Goal: Entertainment & Leisure: Consume media (video, audio)

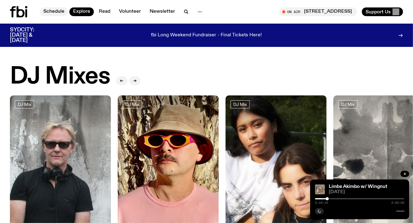
click at [53, 11] on link "Schedule" at bounding box center [54, 11] width 29 height 9
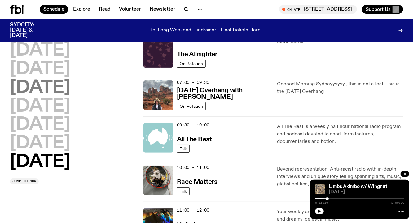
scroll to position [65, 0]
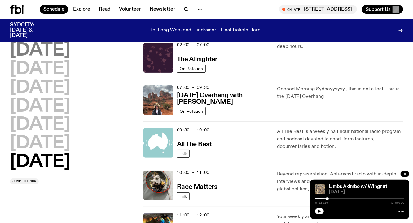
click at [52, 53] on h2 "[DATE]" at bounding box center [40, 50] width 60 height 17
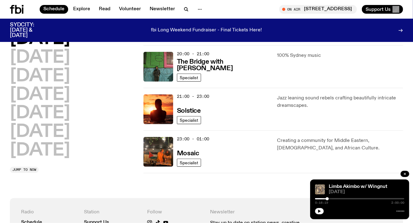
scroll to position [317, 0]
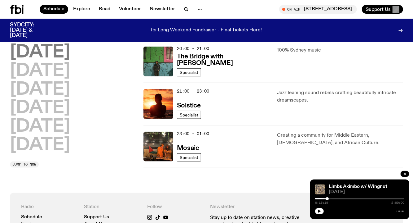
click at [70, 53] on h2 "[DATE]" at bounding box center [40, 52] width 60 height 17
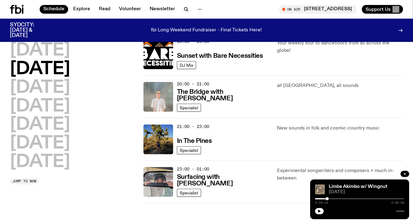
scroll to position [283, 0]
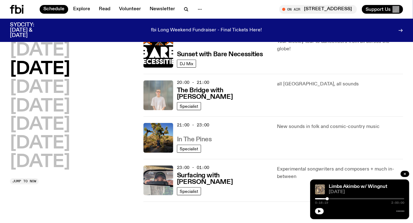
click at [183, 136] on h3 "In The Pines" at bounding box center [194, 139] width 35 height 7
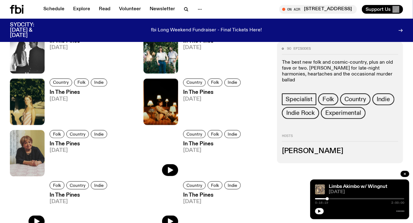
scroll to position [248, 0]
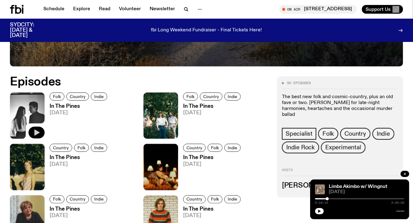
click at [39, 129] on icon "button" at bounding box center [36, 132] width 7 height 7
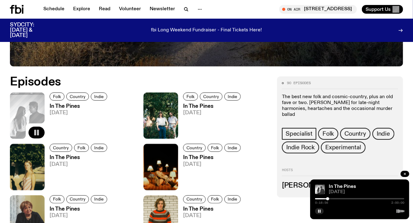
drag, startPoint x: 316, startPoint y: 198, endPoint x: 328, endPoint y: 198, distance: 12.4
click at [328, 198] on div at bounding box center [328, 198] width 3 height 3
click at [349, 196] on div "In The Pines [DATE] 0:24:44 2:00:00" at bounding box center [359, 199] width 99 height 40
drag, startPoint x: 333, startPoint y: 198, endPoint x: 352, endPoint y: 197, distance: 19.2
click at [352, 197] on div at bounding box center [352, 198] width 3 height 3
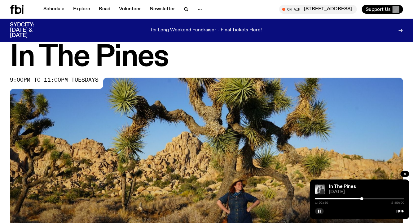
scroll to position [17, 0]
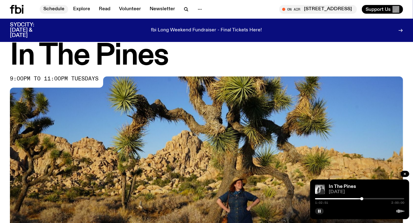
click at [60, 8] on link "Schedule" at bounding box center [54, 9] width 29 height 9
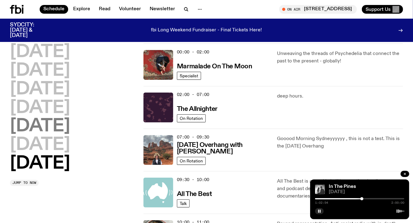
click at [46, 130] on h2 "[DATE]" at bounding box center [40, 126] width 60 height 17
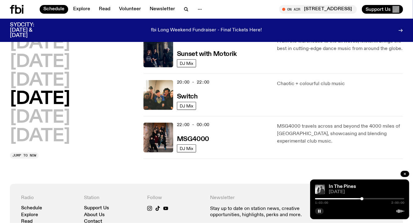
scroll to position [284, 0]
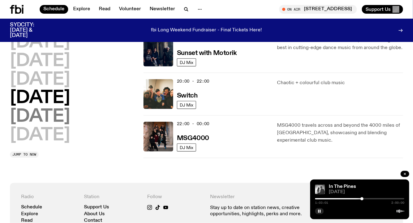
click at [70, 113] on h2 "[DATE]" at bounding box center [40, 116] width 60 height 17
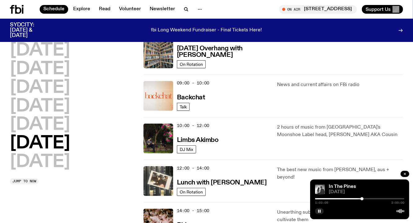
scroll to position [114, 0]
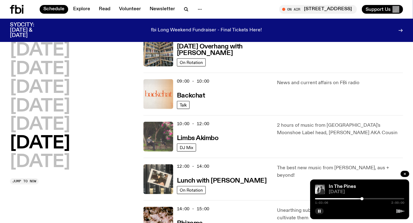
click at [167, 135] on img at bounding box center [159, 137] width 30 height 30
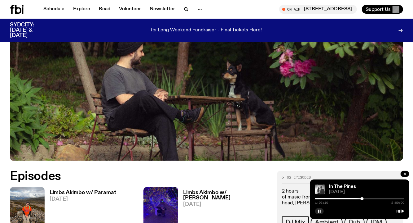
scroll to position [284, 0]
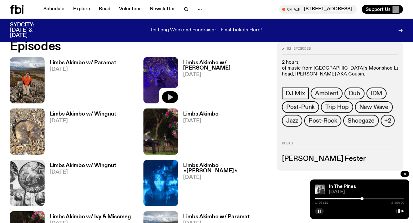
click at [168, 98] on icon "button" at bounding box center [170, 97] width 5 height 6
drag, startPoint x: 316, startPoint y: 198, endPoint x: 323, endPoint y: 198, distance: 6.8
click at [323, 198] on div at bounding box center [322, 198] width 3 height 3
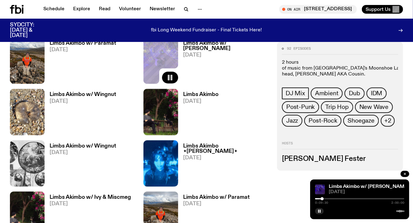
scroll to position [393, 0]
